Goal: Task Accomplishment & Management: Use online tool/utility

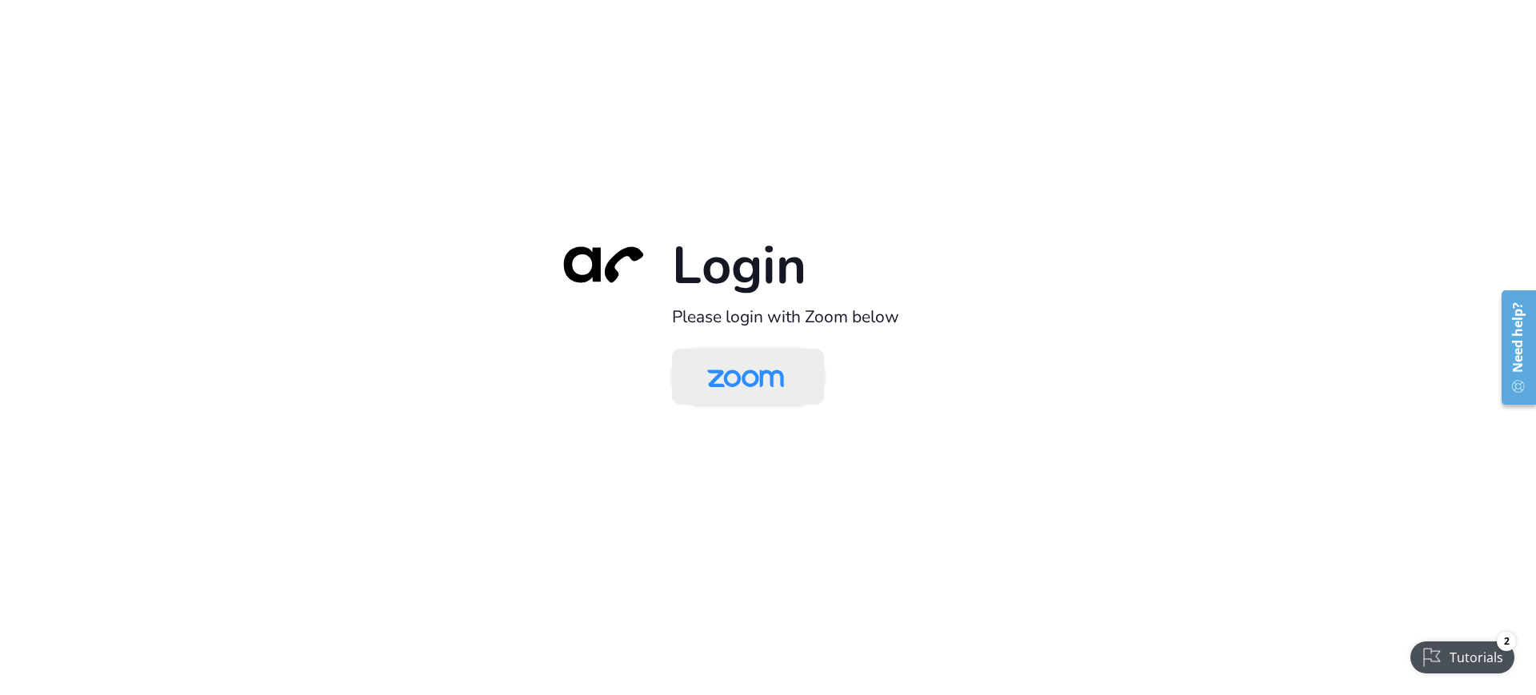
click at [778, 372] on img at bounding box center [745, 378] width 110 height 52
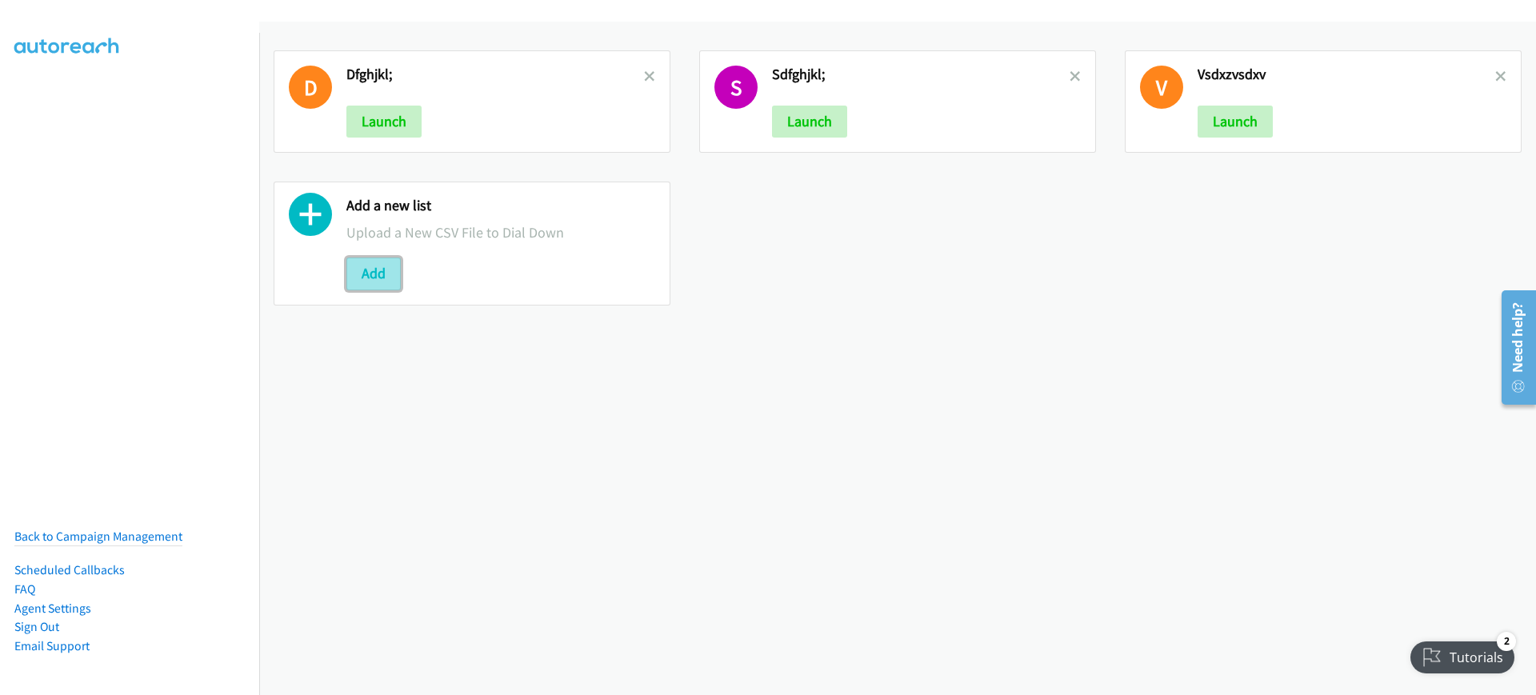
click at [372, 285] on button "Add" at bounding box center [373, 274] width 54 height 32
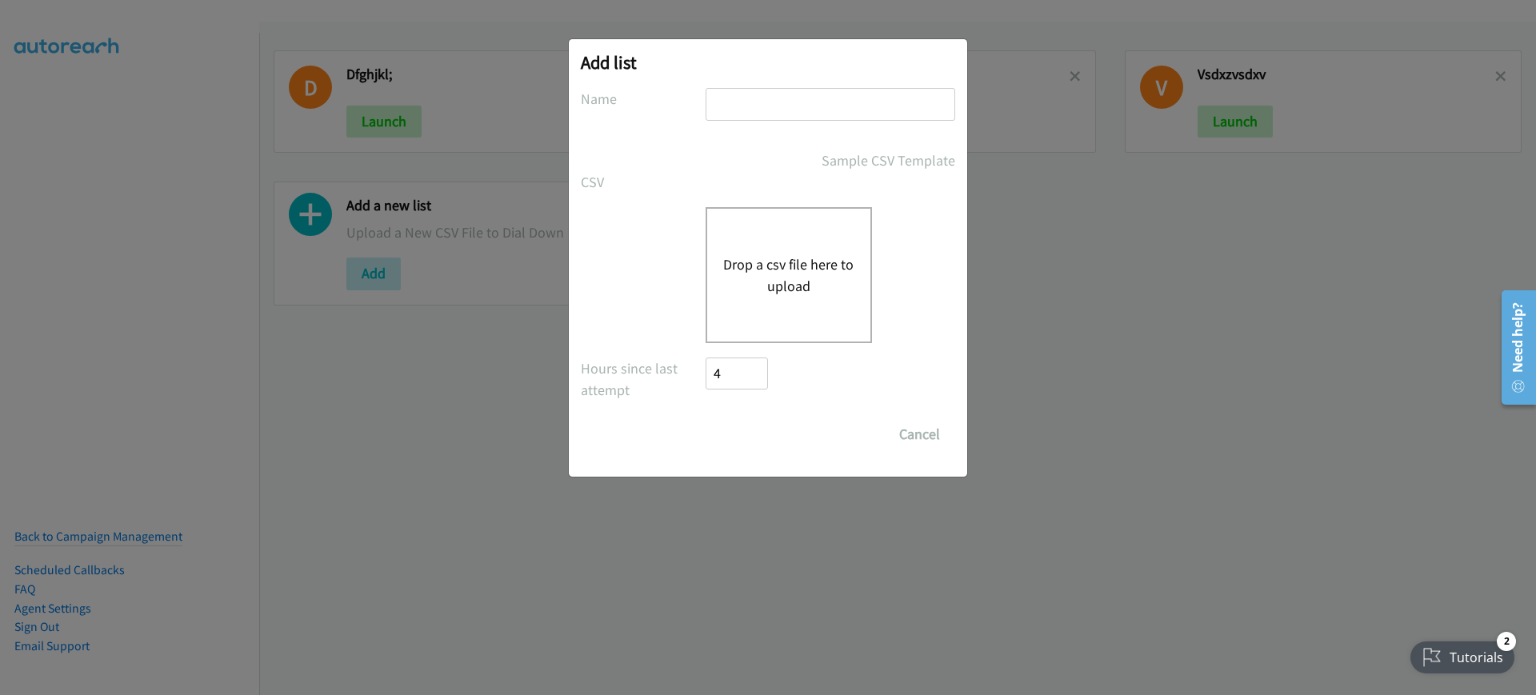
click at [777, 252] on div "Drop a csv file here to upload" at bounding box center [789, 275] width 166 height 136
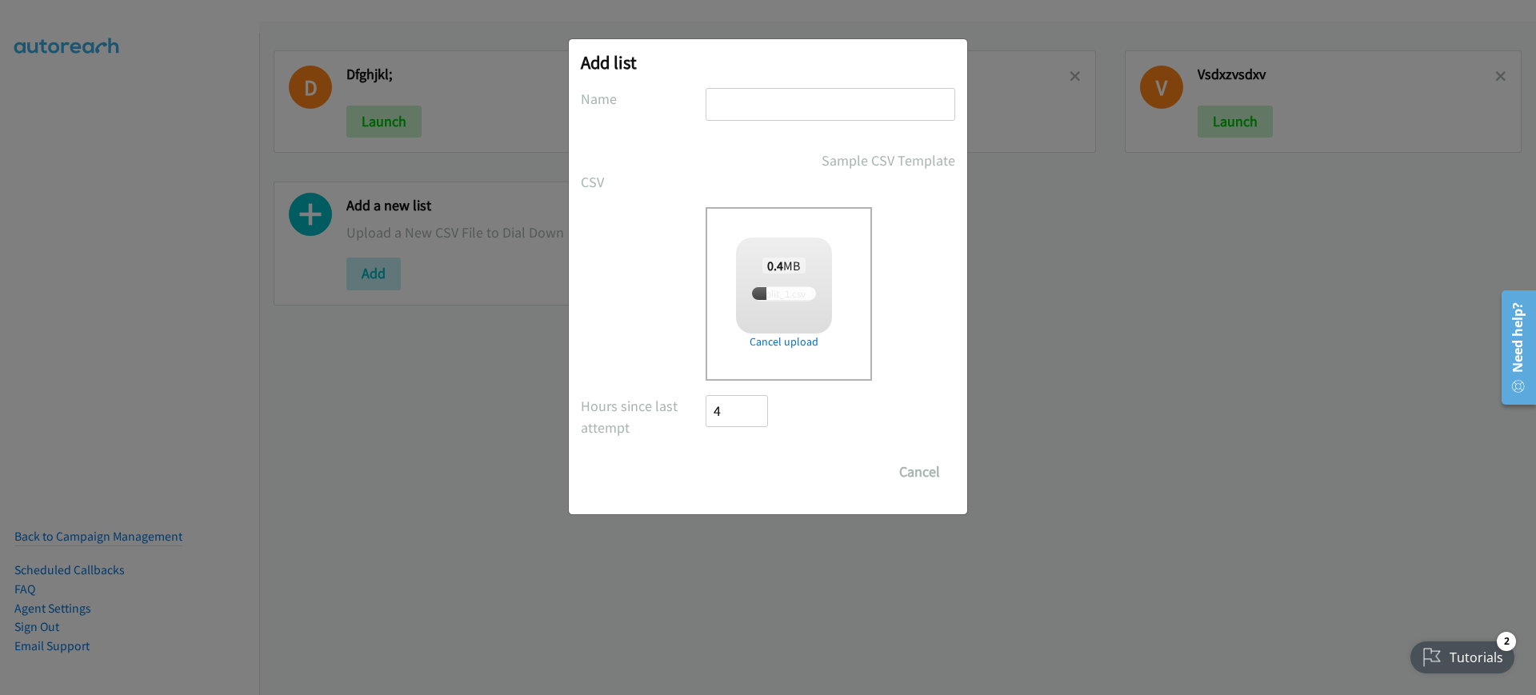
click at [830, 118] on input "text" at bounding box center [831, 104] width 250 height 33
type input "cgfh,"
checkbox input "true"
type input "cgfh,"
click at [726, 484] on input "Save List" at bounding box center [748, 472] width 84 height 32
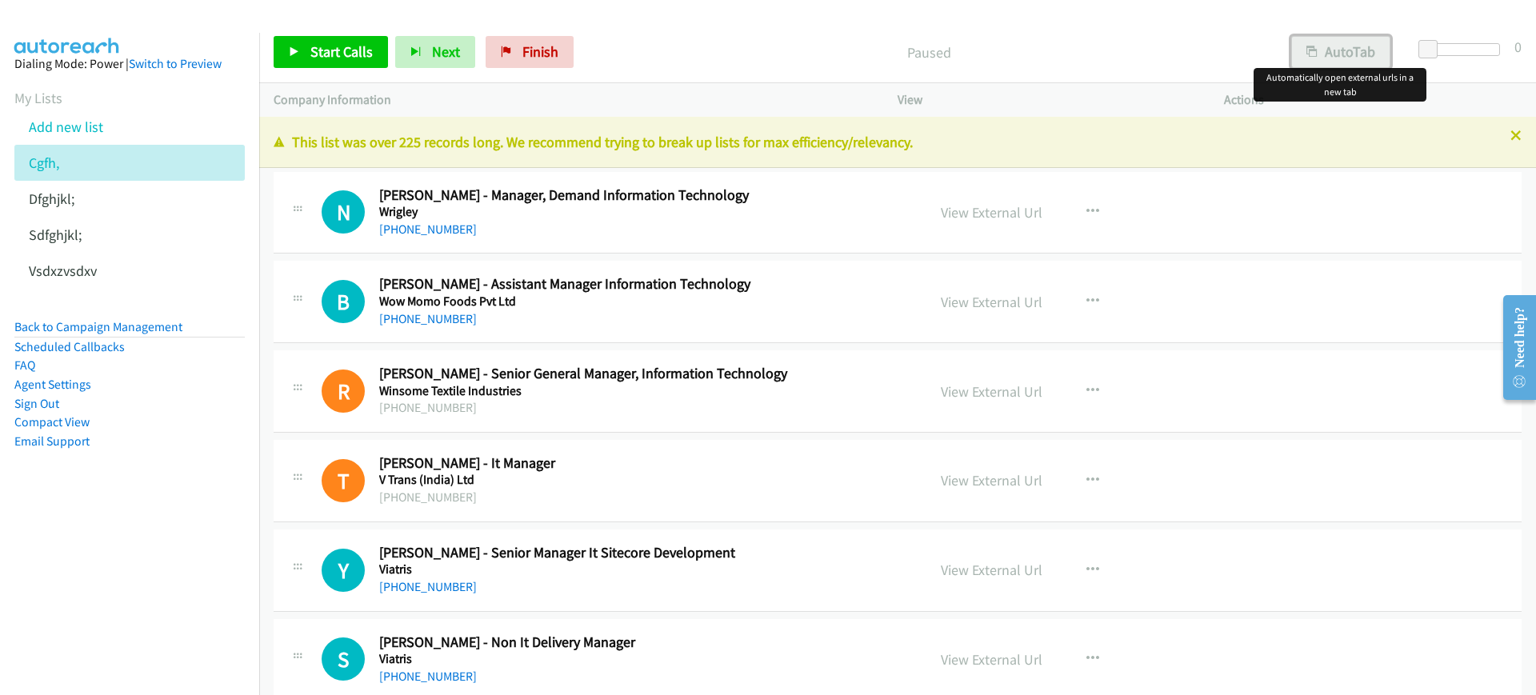
click at [1304, 54] on button "AutoTab" at bounding box center [1340, 52] width 99 height 32
click at [1015, 214] on link "View External Url" at bounding box center [992, 212] width 102 height 18
